Goal: Transaction & Acquisition: Purchase product/service

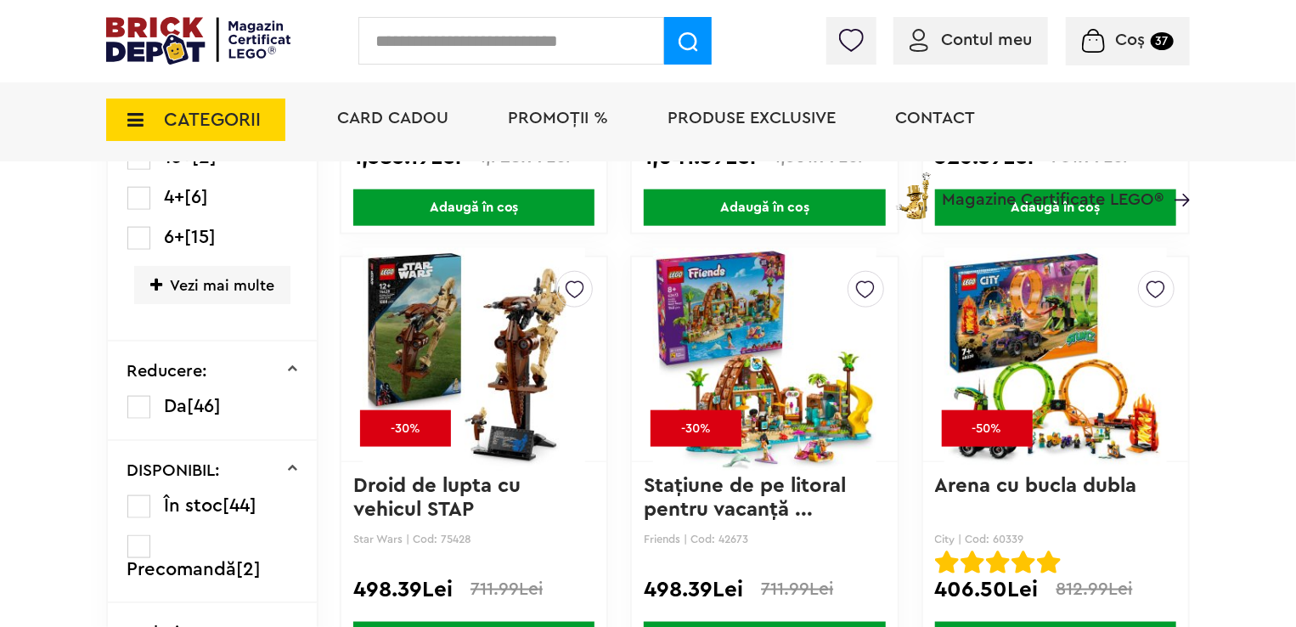
scroll to position [934, 0]
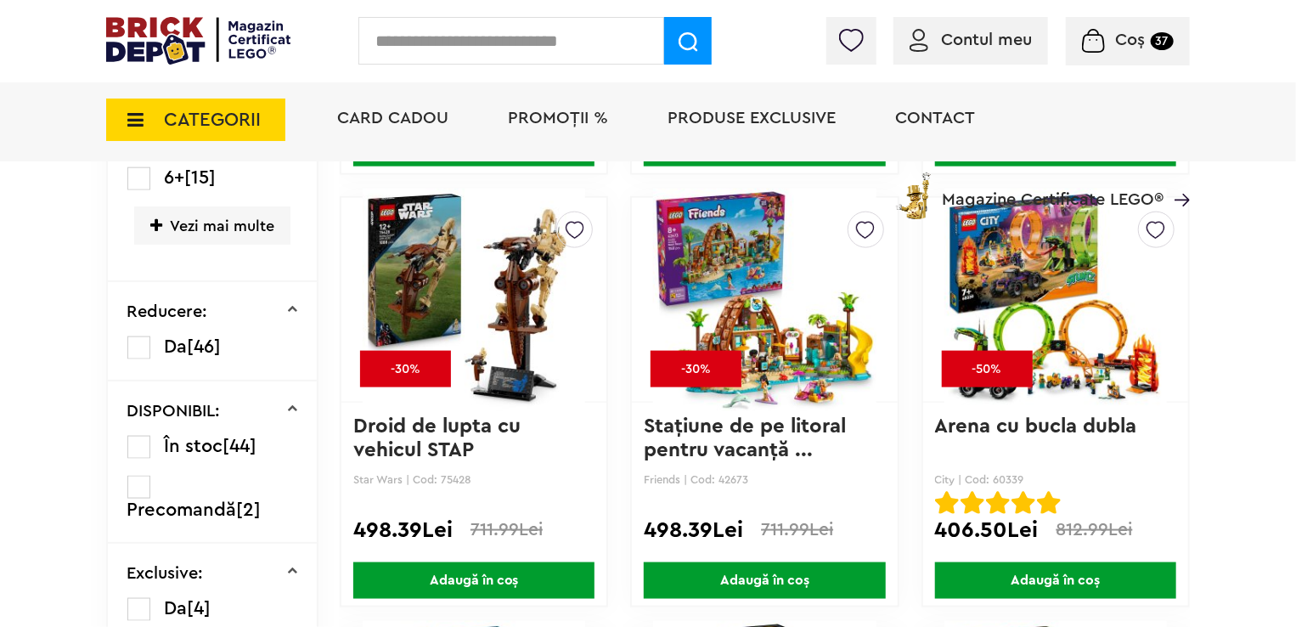
click at [415, 214] on div "Card Cadou PROMOȚII % Produse exclusive Contact Magazine Certificate LEGO®" at bounding box center [755, 149] width 870 height 140
click at [490, 255] on img at bounding box center [474, 300] width 223 height 238
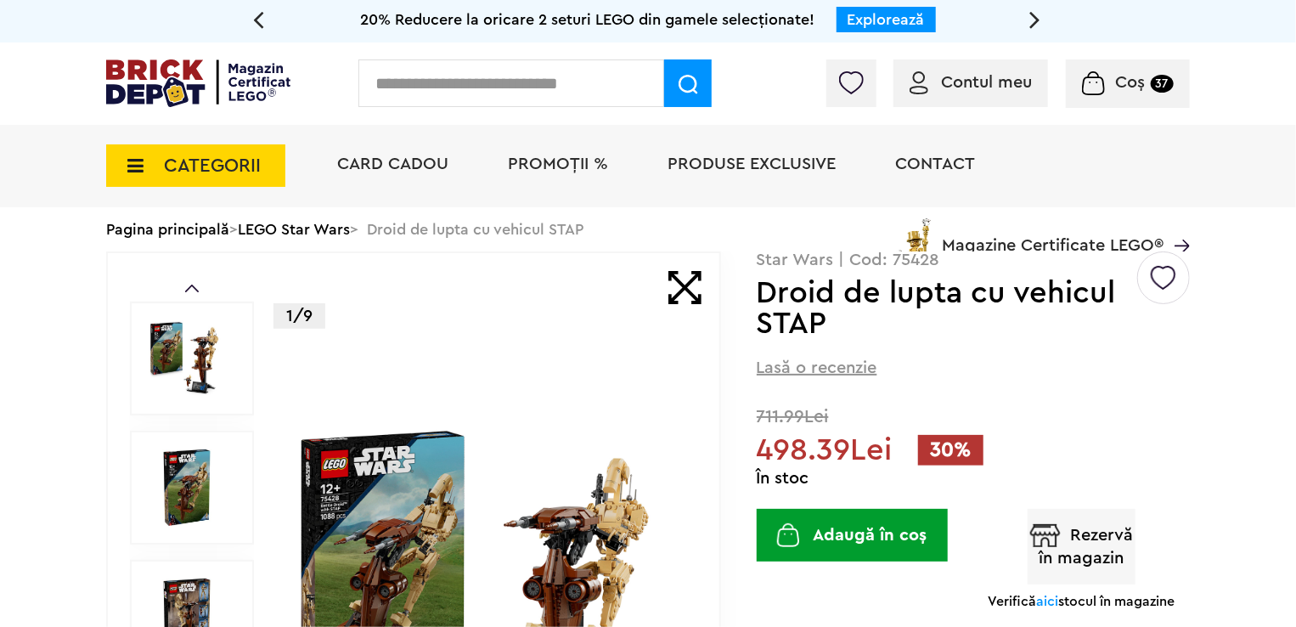
click at [539, 163] on span "PROMOȚII %" at bounding box center [558, 163] width 100 height 17
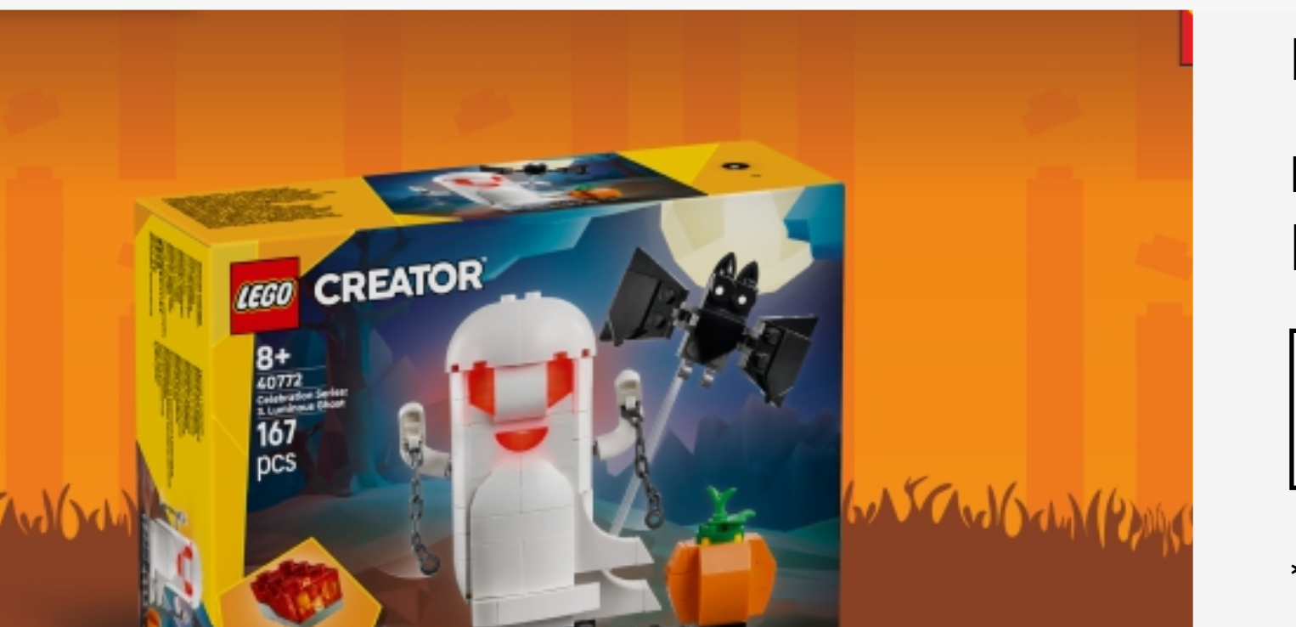
scroll to position [2562, 0]
